Goal: Transaction & Acquisition: Purchase product/service

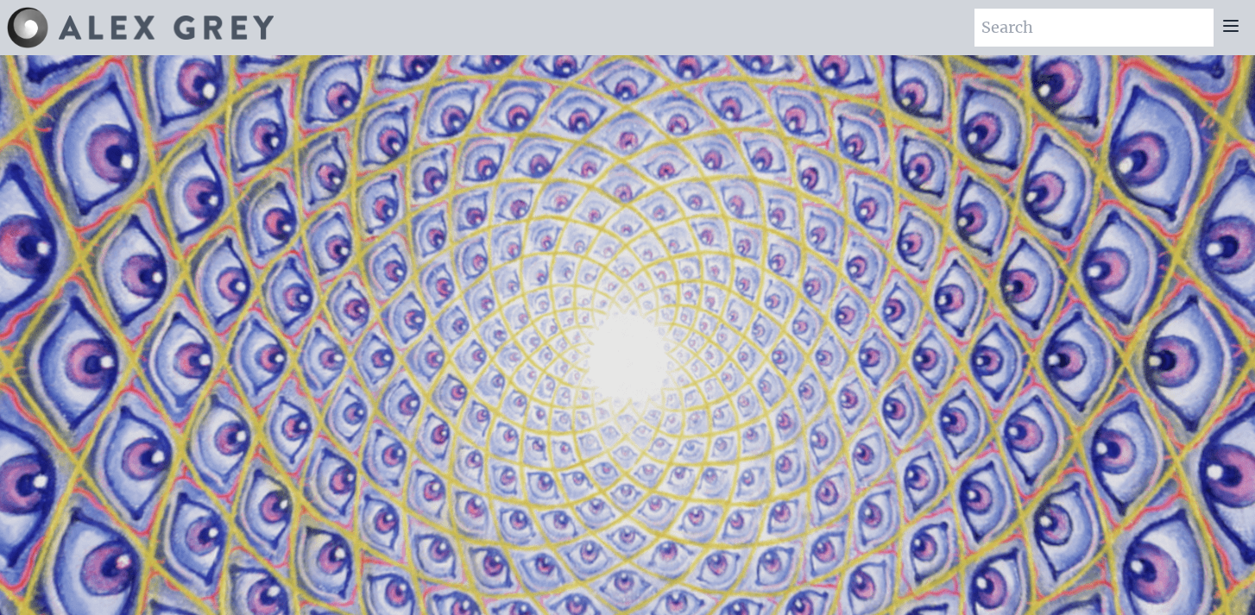
click at [1234, 28] on icon at bounding box center [1230, 26] width 21 height 21
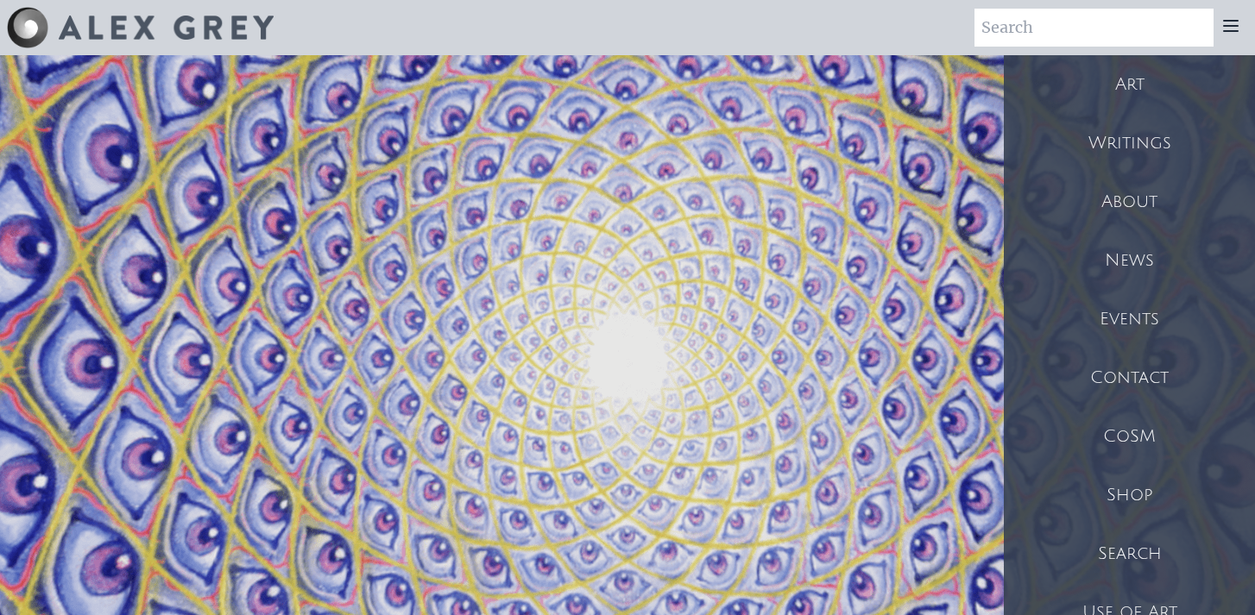
click at [1123, 487] on div "Shop" at bounding box center [1128, 495] width 251 height 59
